Goal: Information Seeking & Learning: Learn about a topic

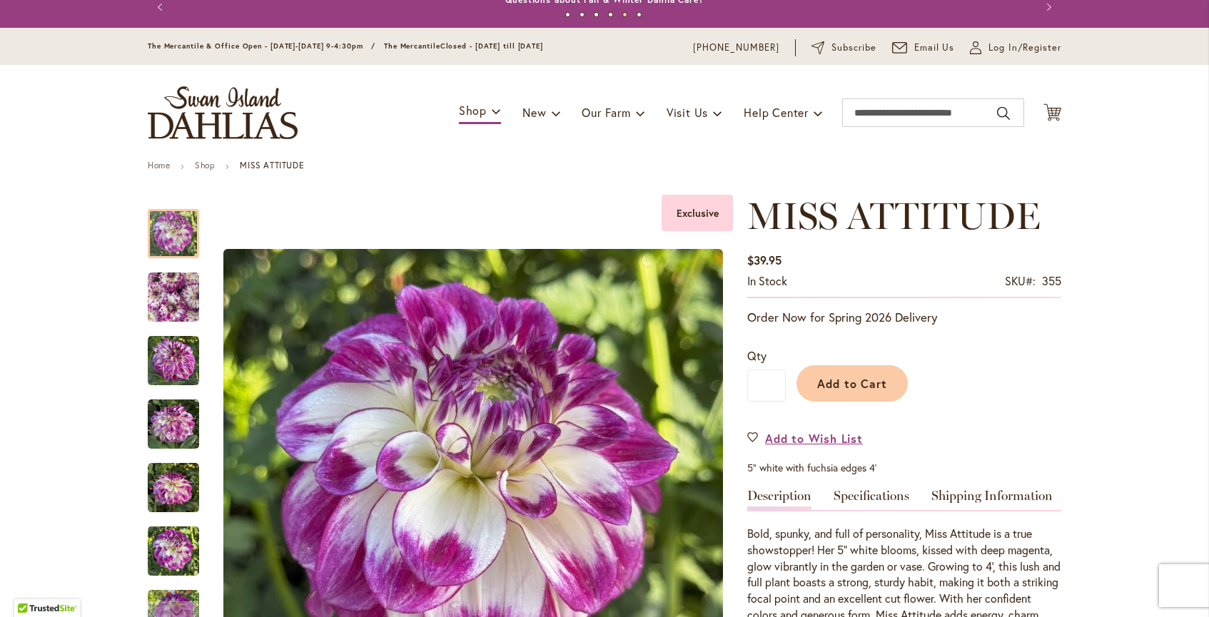
scroll to position [14, 0]
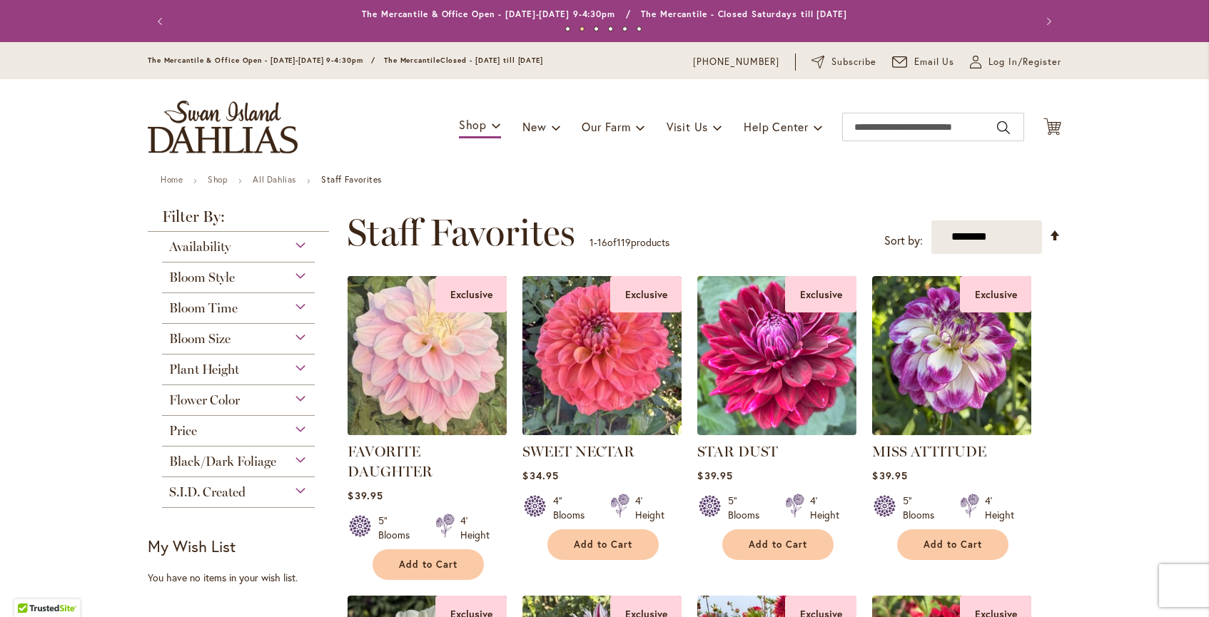
click at [415, 337] on img at bounding box center [427, 355] width 167 height 167
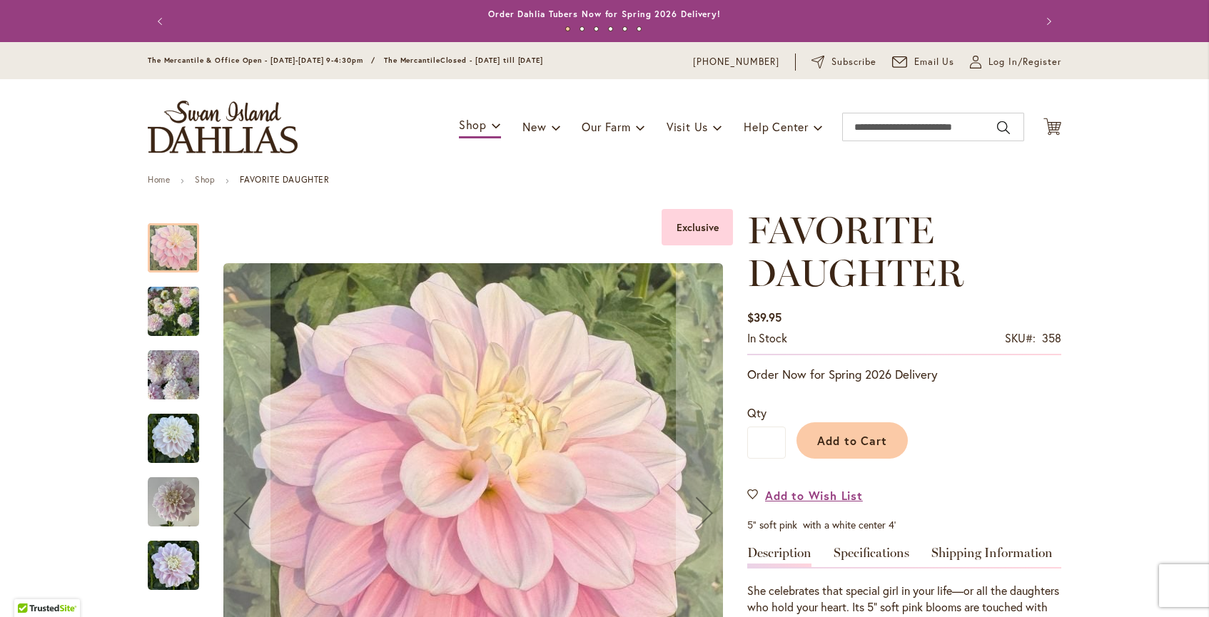
click at [180, 435] on img "FAVORITE DAUGHTER" at bounding box center [173, 438] width 51 height 51
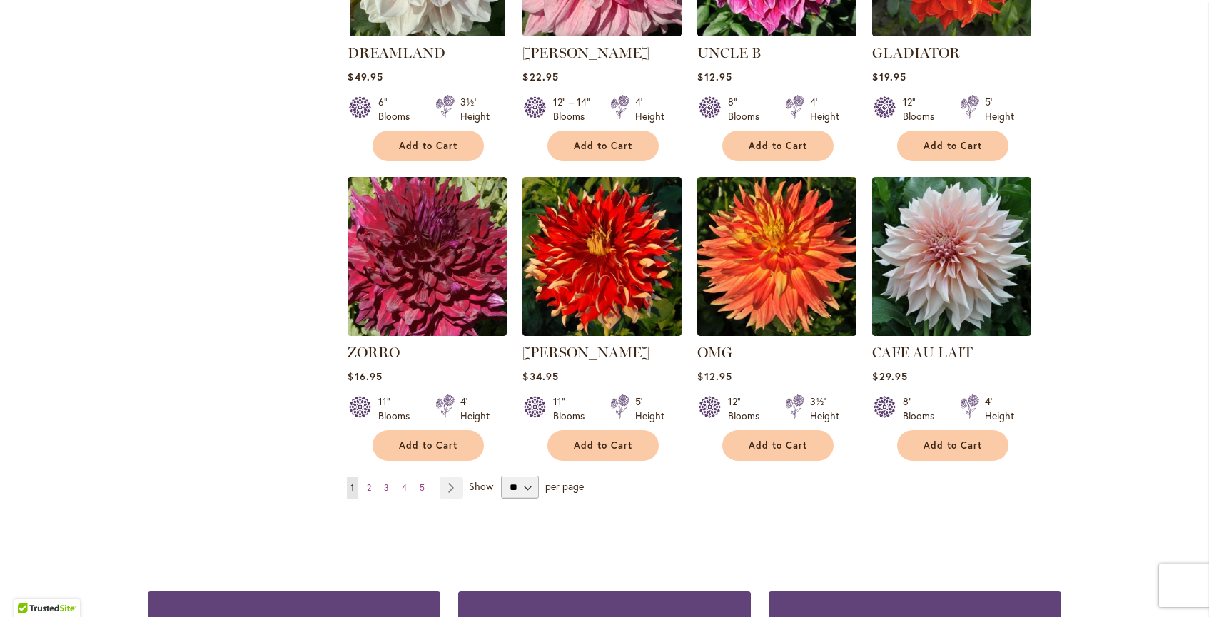
scroll to position [1032, 0]
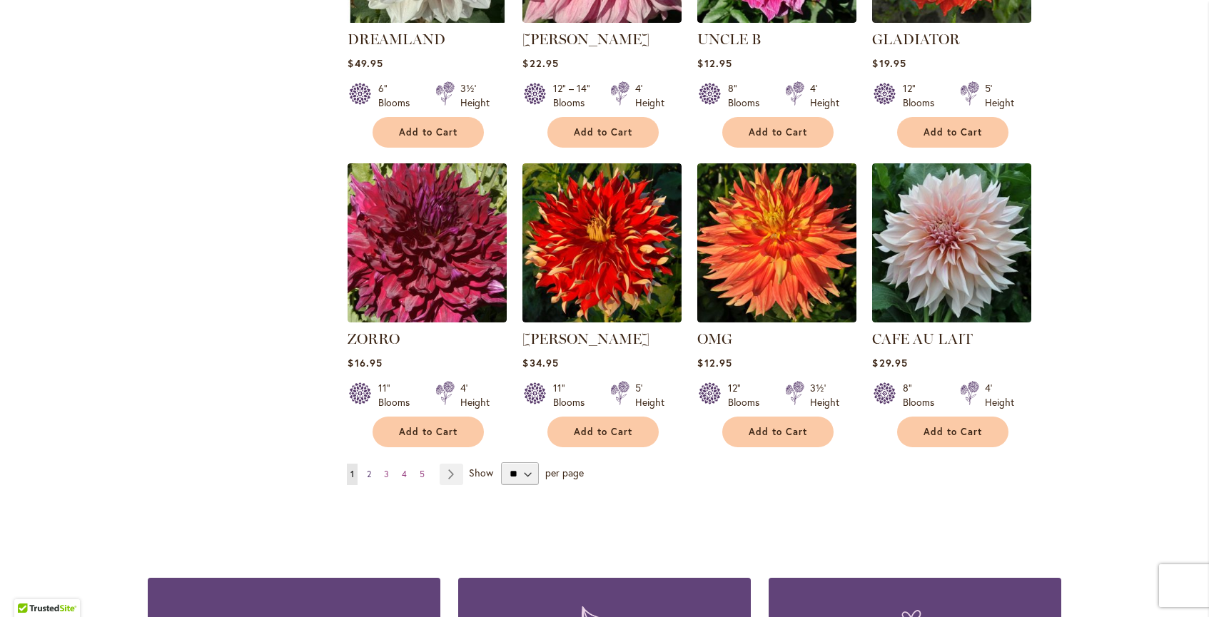
click at [371, 472] on span "2" at bounding box center [369, 474] width 4 height 11
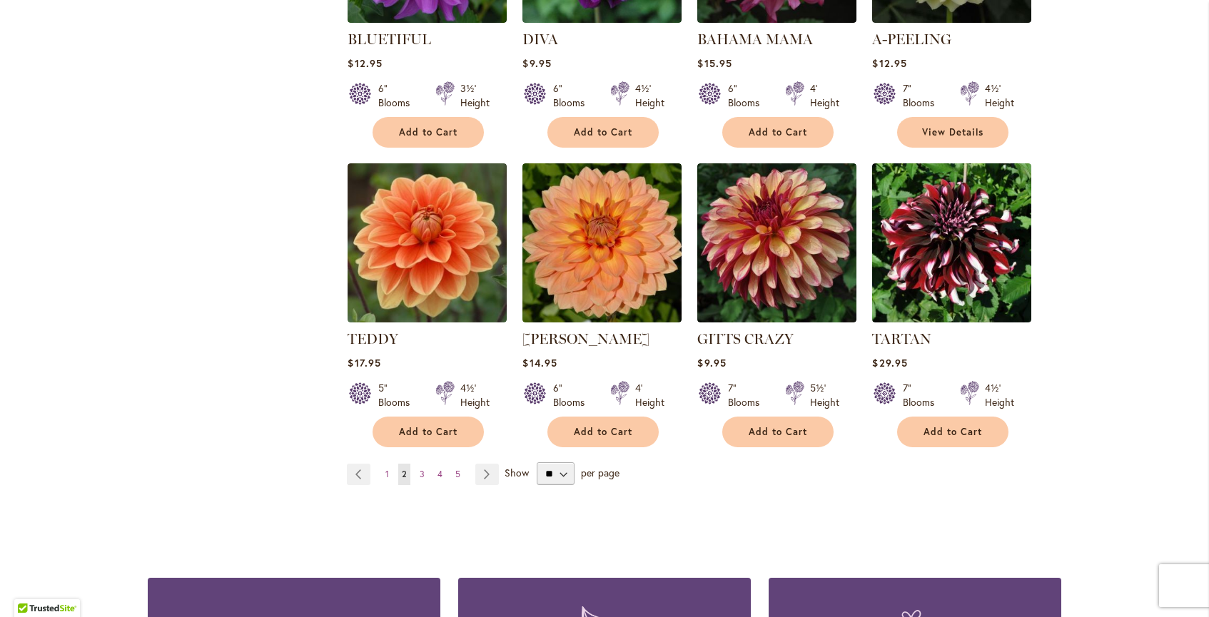
scroll to position [1051, 0]
click at [423, 473] on span "3" at bounding box center [422, 475] width 5 height 11
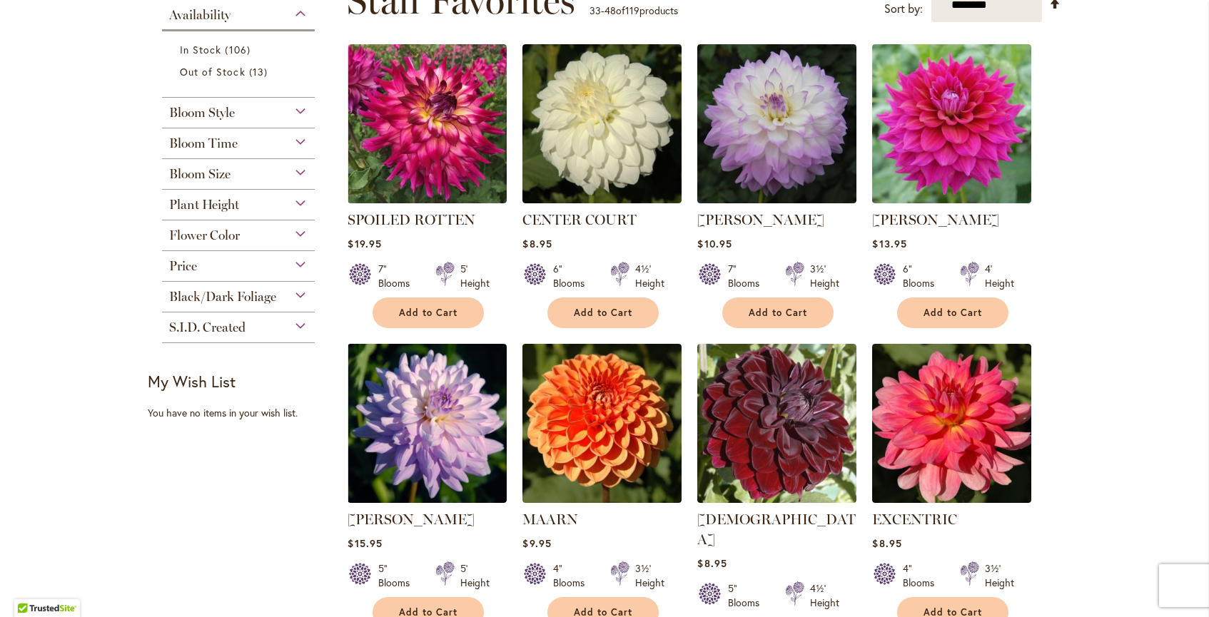
scroll to position [233, 0]
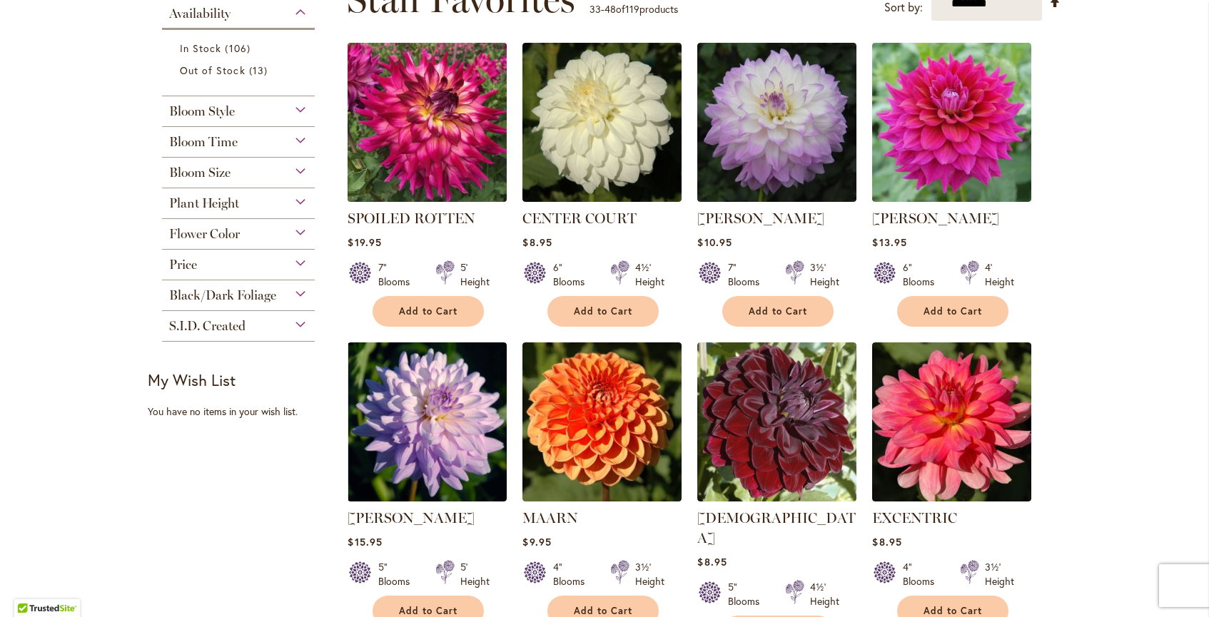
click at [437, 132] on img at bounding box center [427, 122] width 167 height 167
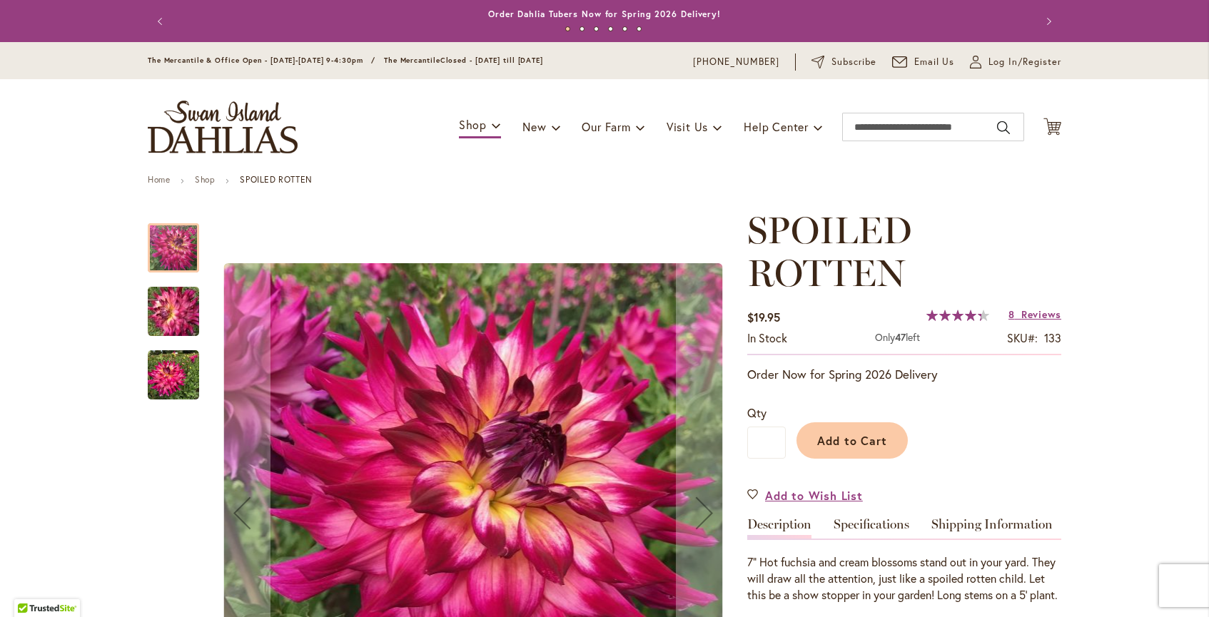
click at [171, 310] on img "SPOILED ROTTEN" at bounding box center [173, 311] width 103 height 77
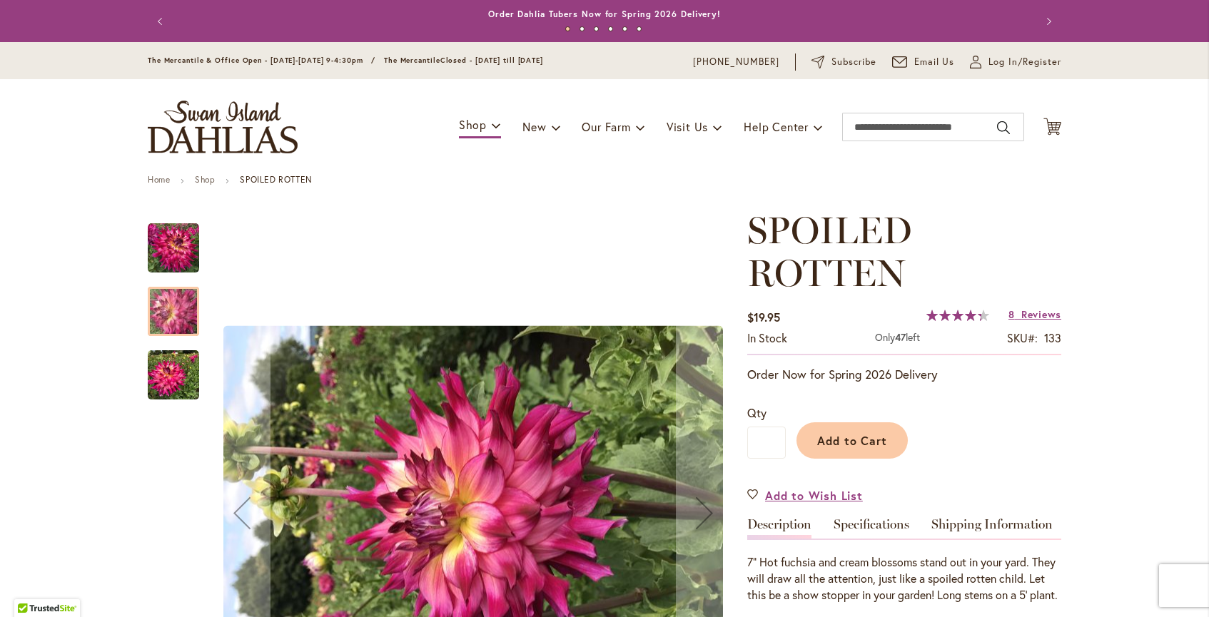
click at [174, 363] on img "SPOILED ROTTEN" at bounding box center [173, 375] width 51 height 51
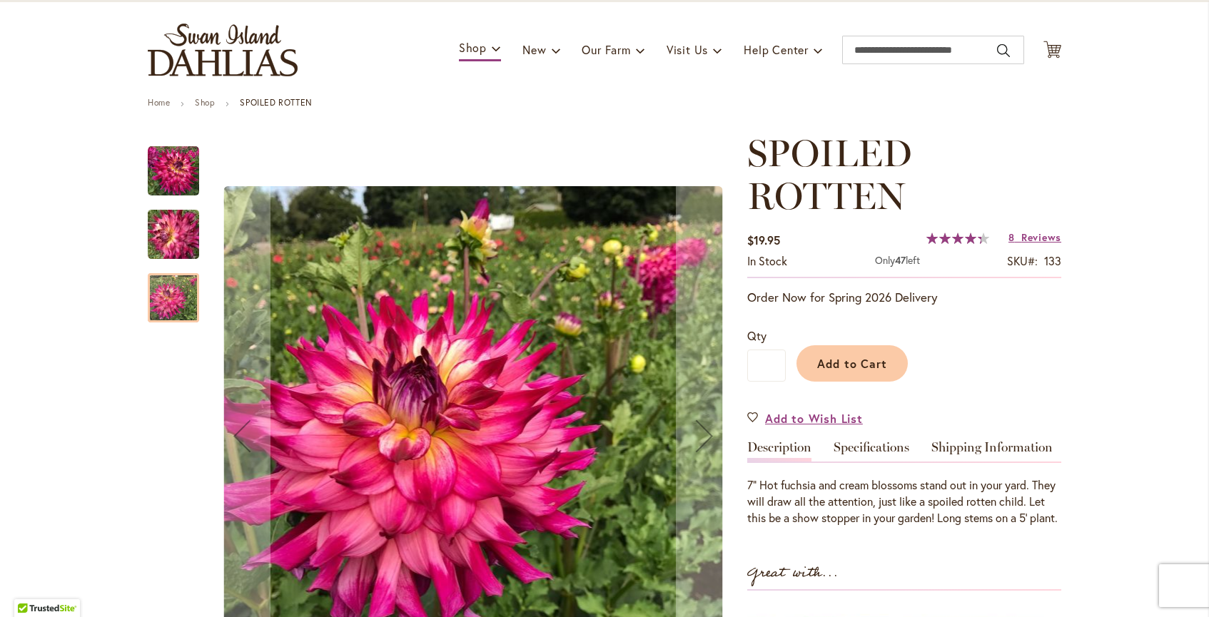
scroll to position [81, 0]
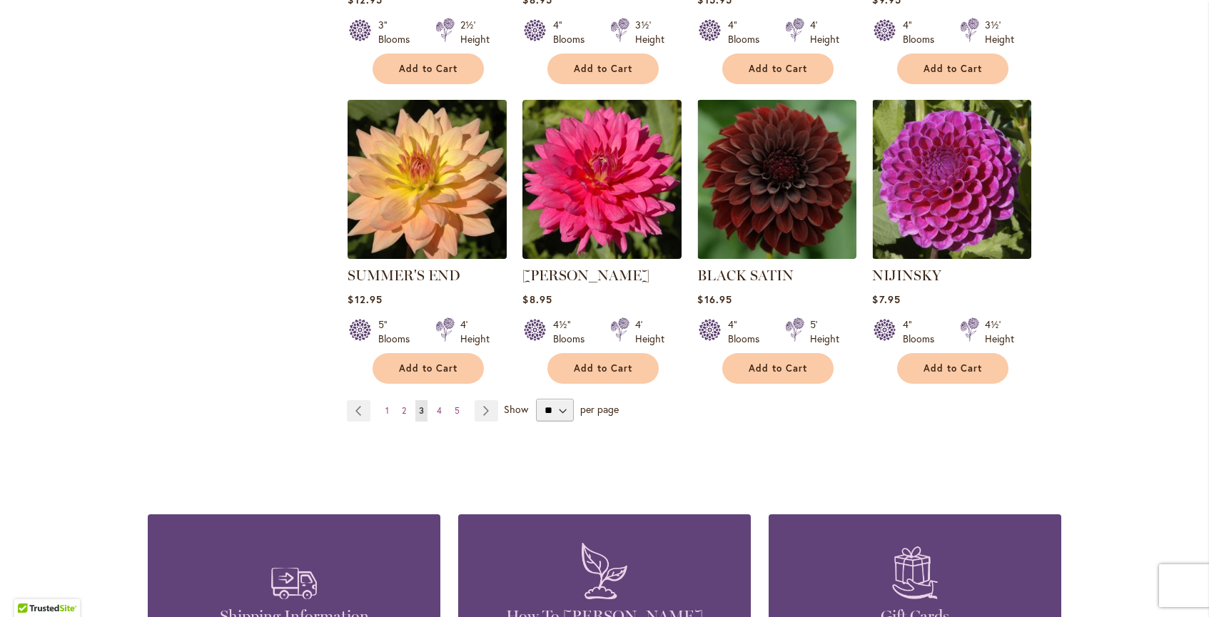
scroll to position [1103, 0]
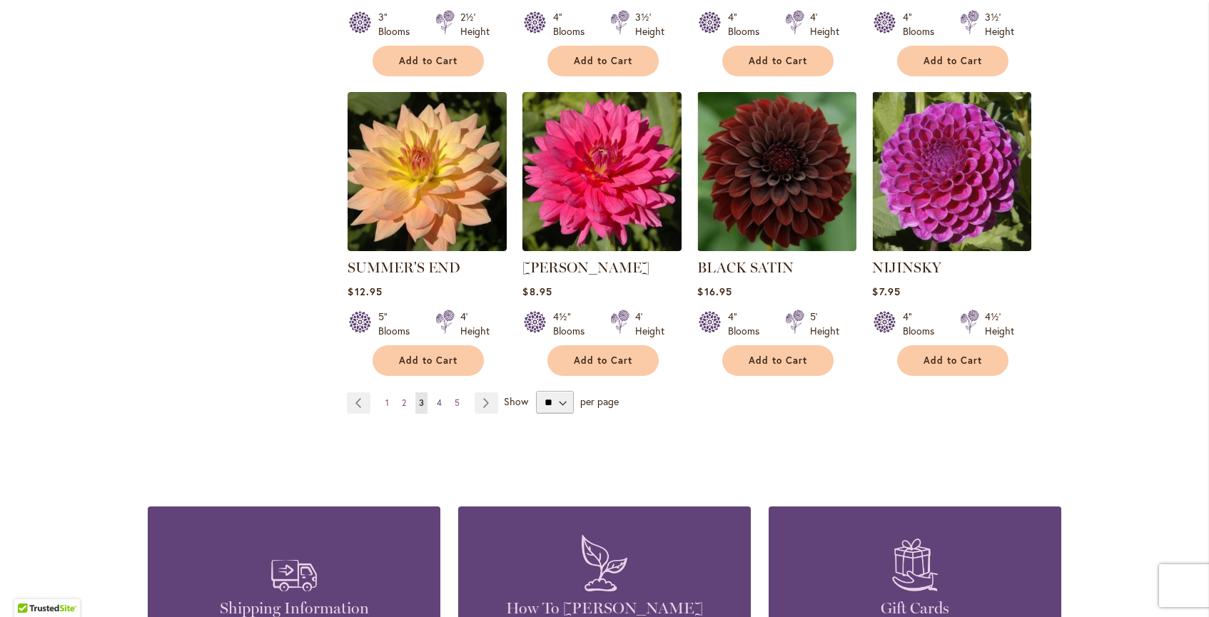
click at [440, 397] on span "4" at bounding box center [439, 402] width 5 height 11
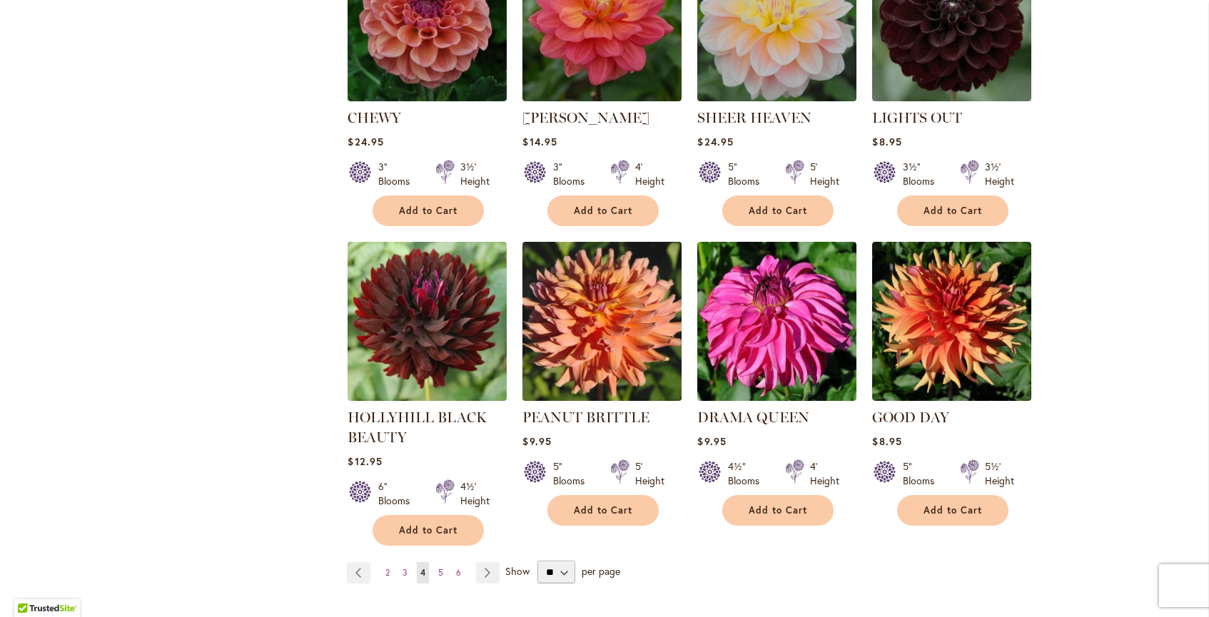
scroll to position [1006, 0]
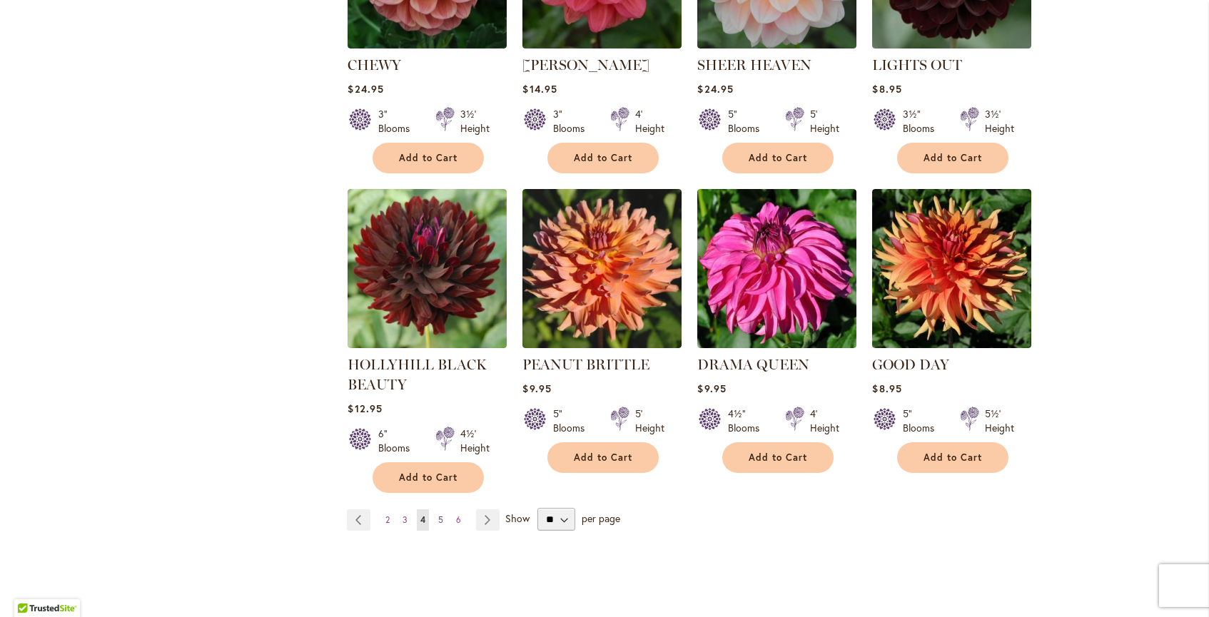
click at [442, 514] on span "5" at bounding box center [440, 519] width 5 height 11
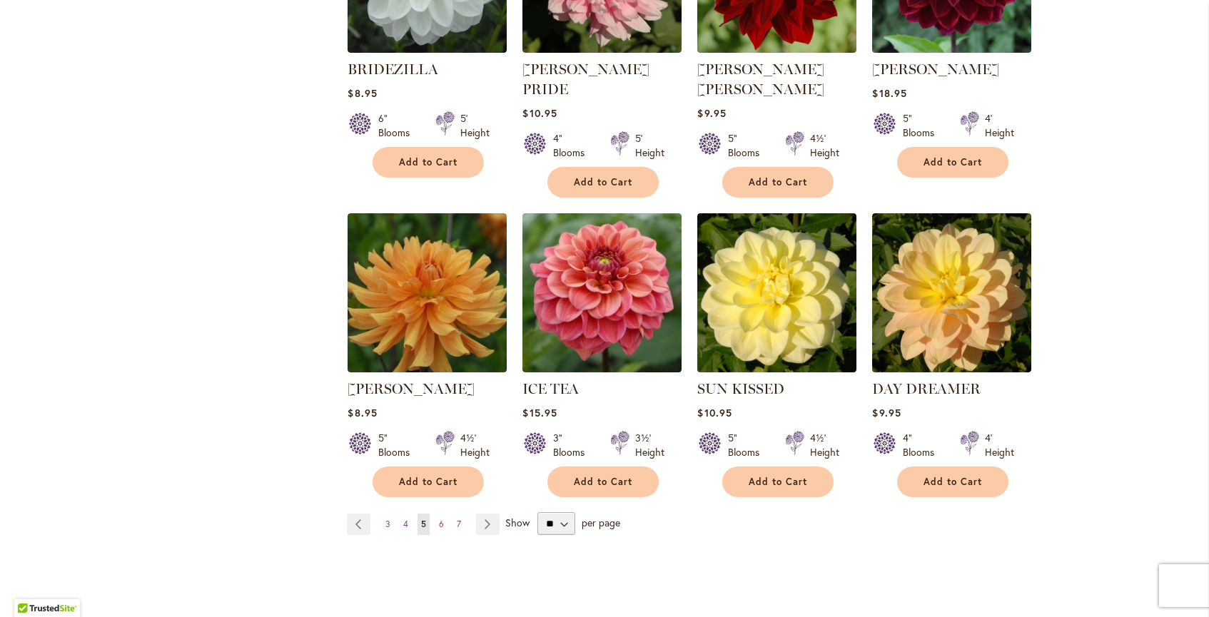
scroll to position [983, 0]
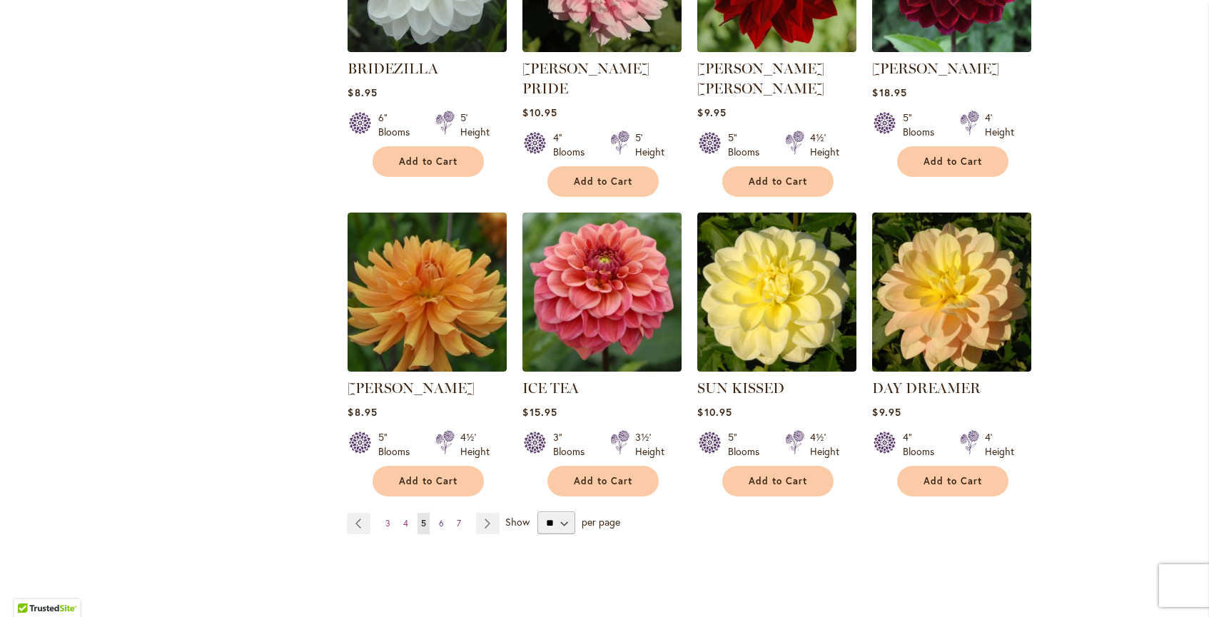
click at [440, 518] on span "6" at bounding box center [441, 523] width 5 height 11
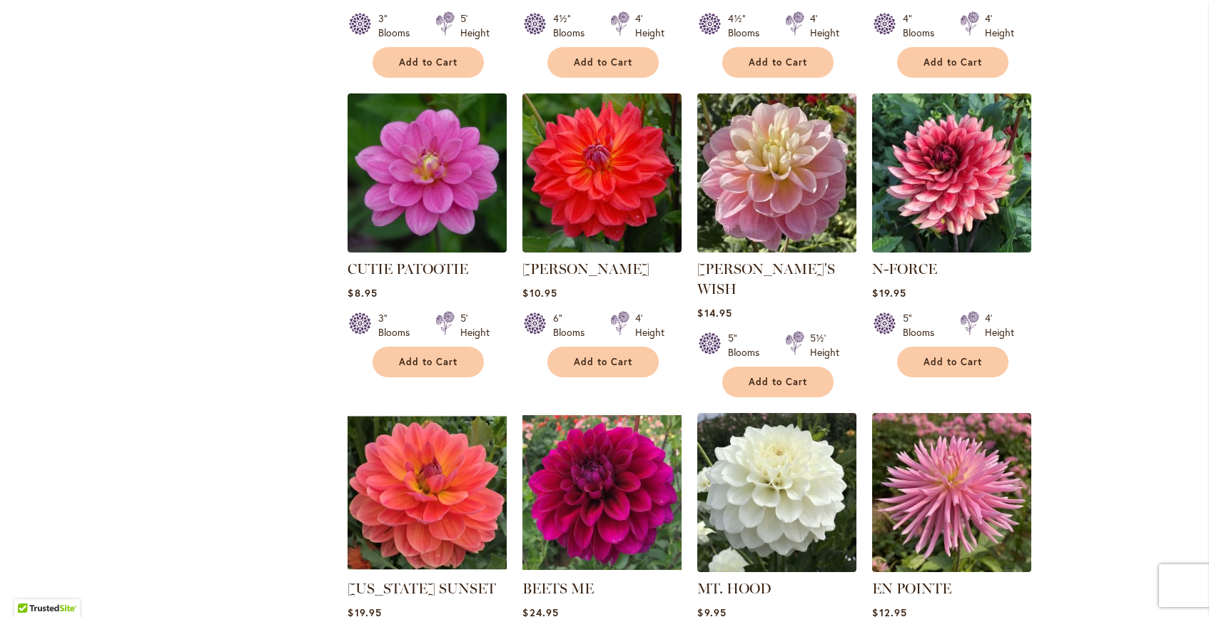
scroll to position [785, 0]
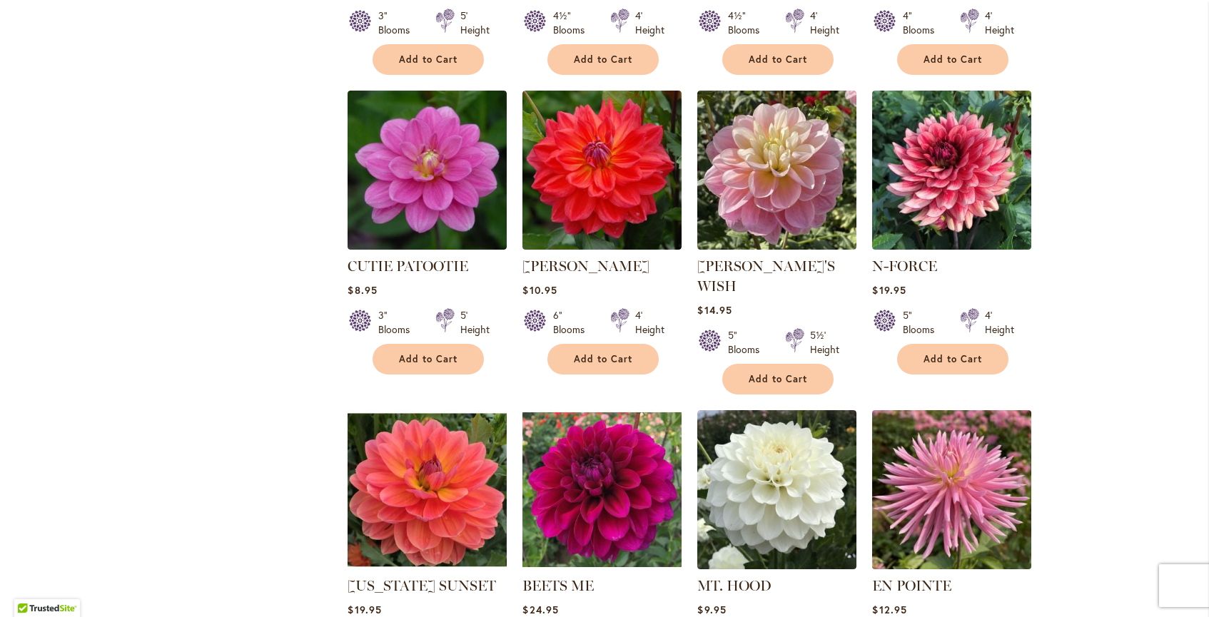
click at [912, 472] on img at bounding box center [951, 489] width 167 height 167
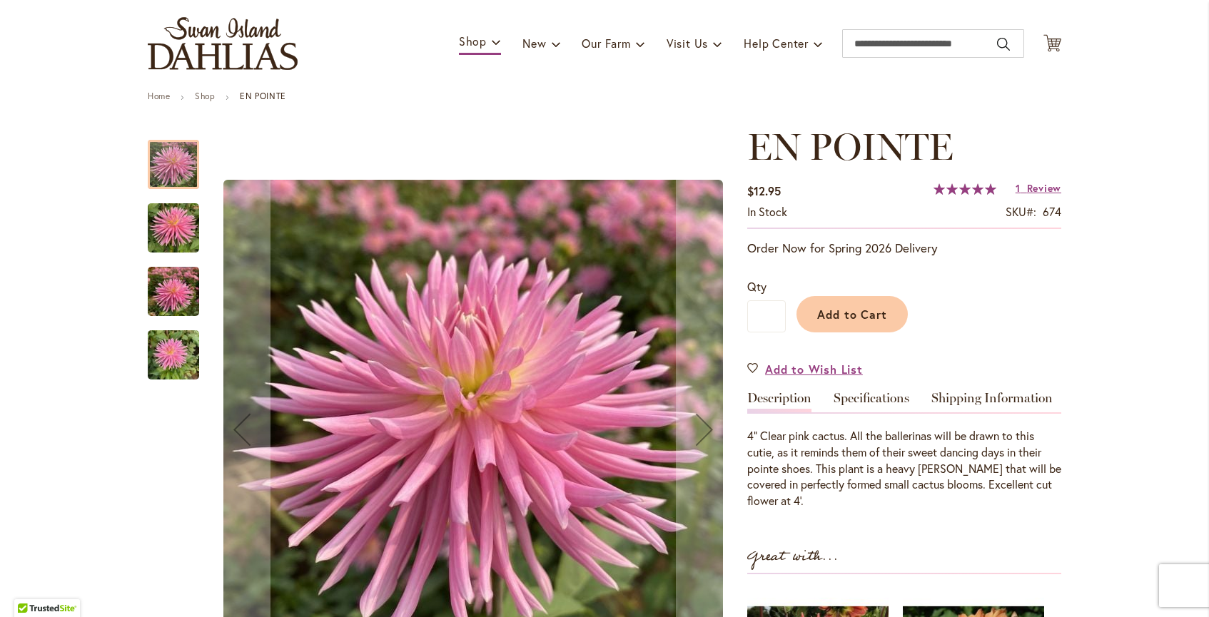
scroll to position [86, 0]
